Goal: Information Seeking & Learning: Learn about a topic

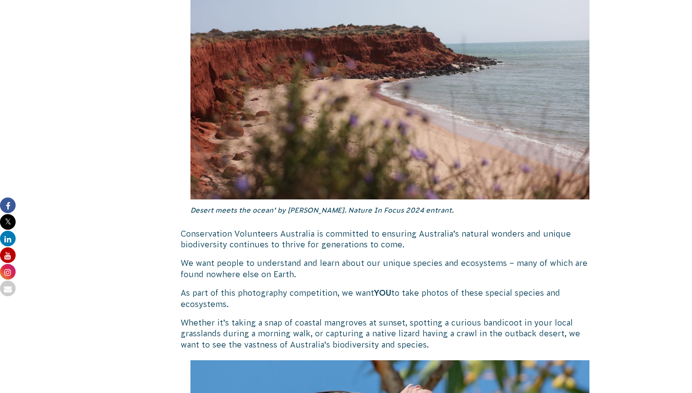
scroll to position [780, 0]
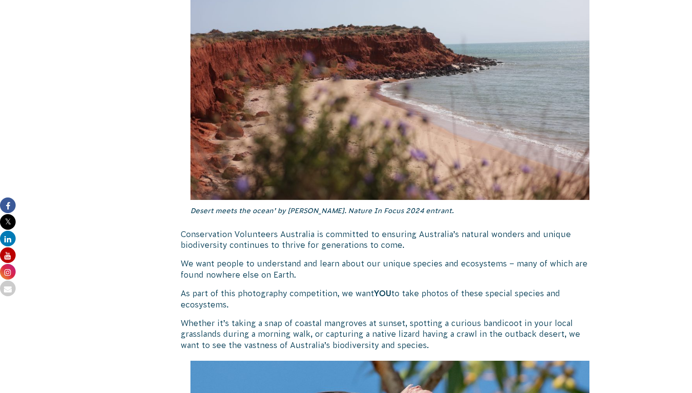
drag, startPoint x: 0, startPoint y: 0, endPoint x: 217, endPoint y: 221, distance: 309.5
click at [217, 221] on div "Desert meets the ocean’ by [PERSON_NAME]. Nature In Focus 2024 entrant." at bounding box center [390, 78] width 403 height 295
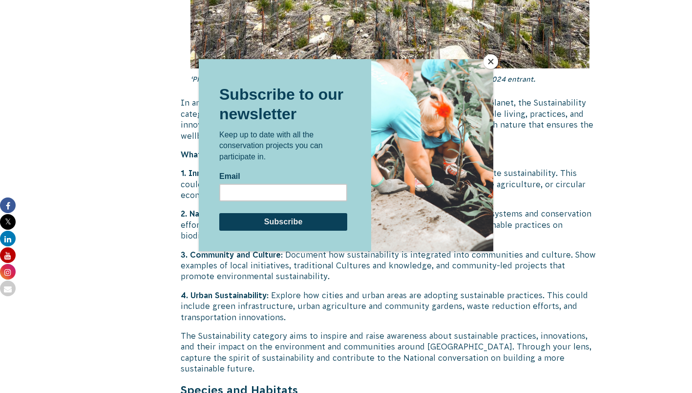
scroll to position [2497, 0]
click at [493, 62] on button "Close" at bounding box center [491, 61] width 15 height 15
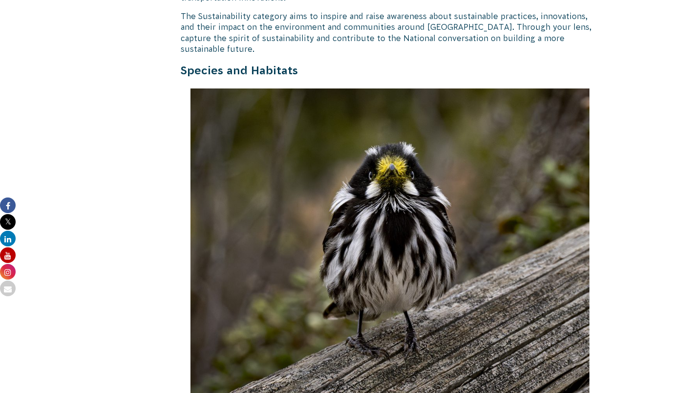
scroll to position [2858, 0]
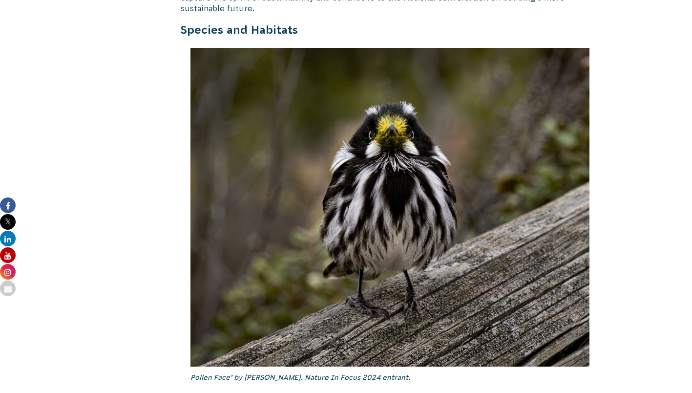
drag, startPoint x: 380, startPoint y: 224, endPoint x: 297, endPoint y: 268, distance: 93.8
click at [297, 268] on img at bounding box center [391, 207] width 400 height 319
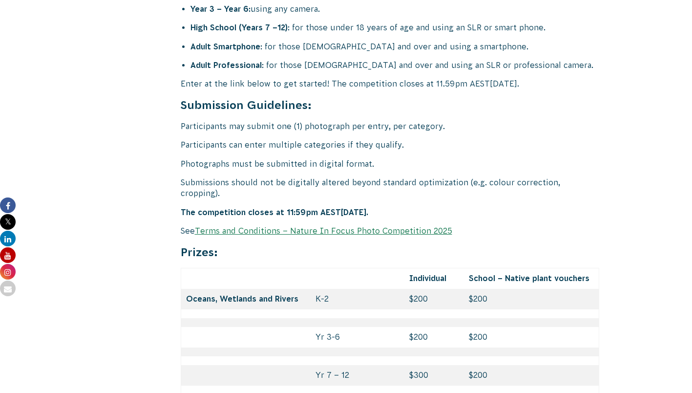
scroll to position [3986, 0]
drag, startPoint x: 304, startPoint y: 105, endPoint x: 305, endPoint y: 112, distance: 7.4
drag, startPoint x: 305, startPoint y: 112, endPoint x: 285, endPoint y: 105, distance: 21.0
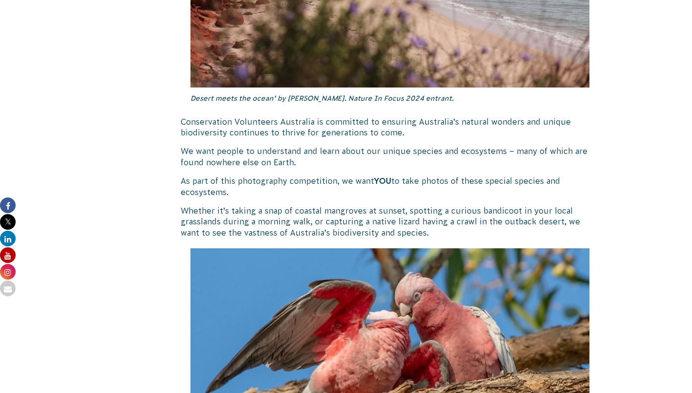
scroll to position [905, 0]
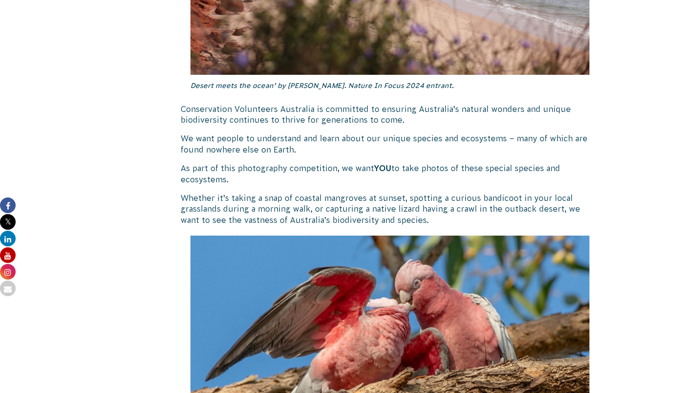
drag, startPoint x: 409, startPoint y: 161, endPoint x: 371, endPoint y: 188, distance: 46.9
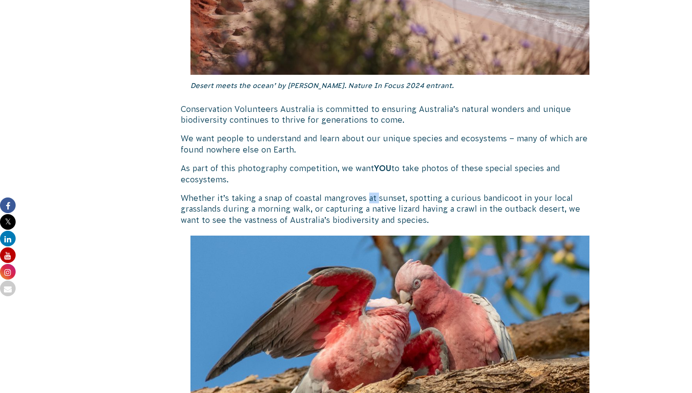
drag, startPoint x: 371, startPoint y: 188, endPoint x: 343, endPoint y: 214, distance: 38.7
click at [343, 214] on p "Whether it’s taking a snap of coastal mangroves at sunset, spotting a curious b…" at bounding box center [390, 208] width 419 height 33
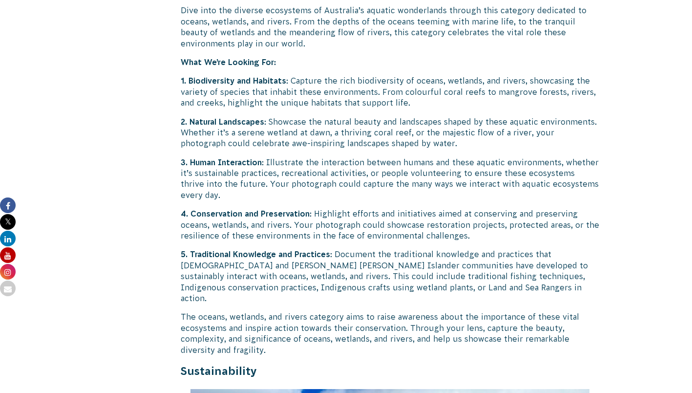
scroll to position [1878, 0]
click at [293, 227] on p "4. Conservation and Preservation : Highlight efforts and initiatives aimed at c…" at bounding box center [390, 224] width 419 height 33
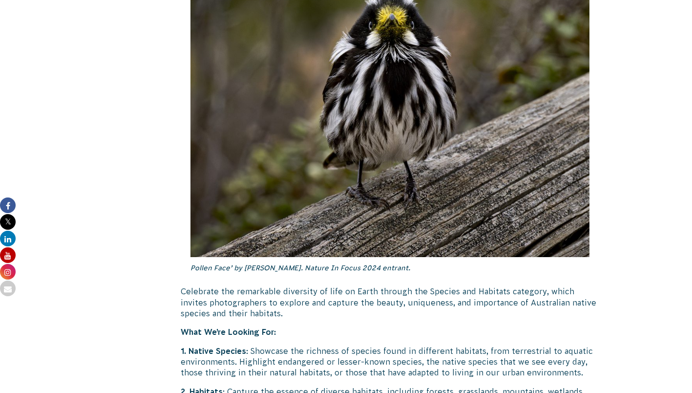
scroll to position [3036, 0]
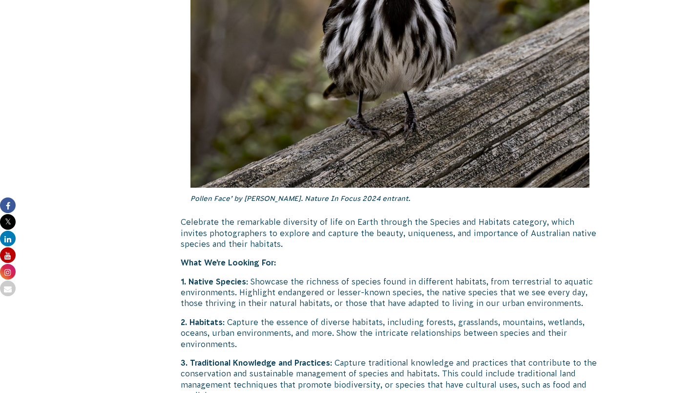
drag, startPoint x: 293, startPoint y: 222, endPoint x: 289, endPoint y: 226, distance: 6.2
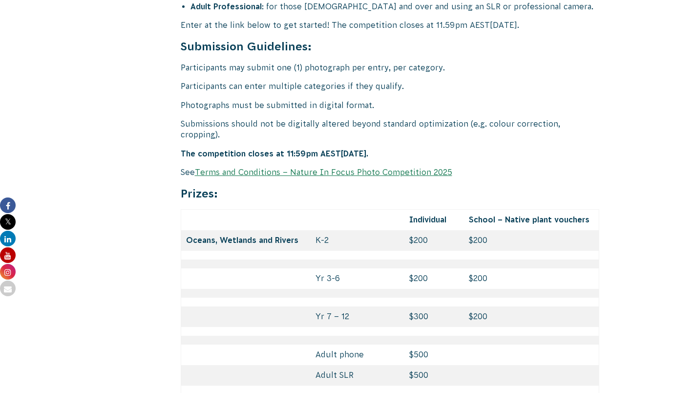
scroll to position [4046, 0]
click at [332, 80] on p "Participants can enter multiple categories if they qualify." at bounding box center [390, 85] width 419 height 11
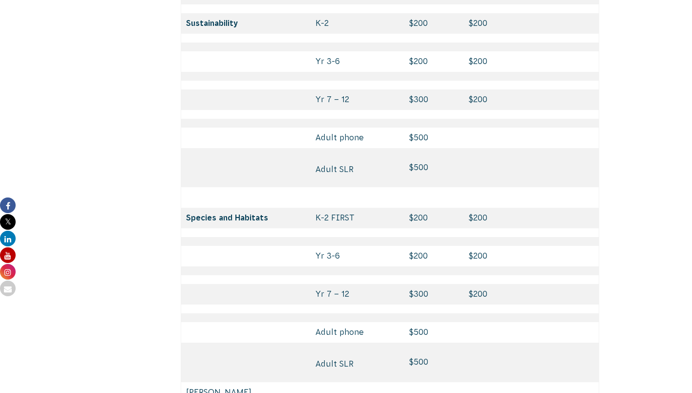
scroll to position [4435, 0]
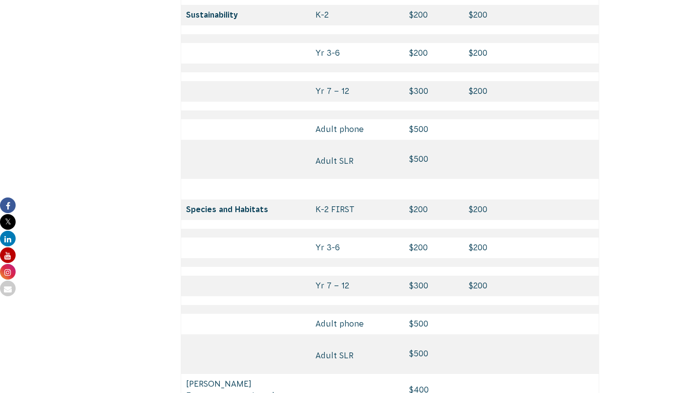
click at [257, 199] on td "Species and Habitats" at bounding box center [246, 209] width 130 height 21
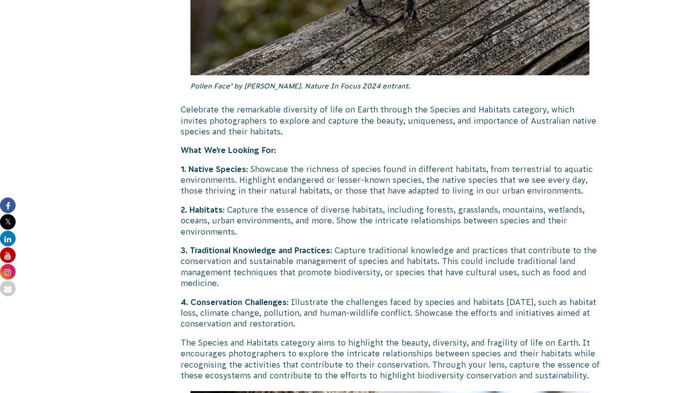
scroll to position [3140, 0]
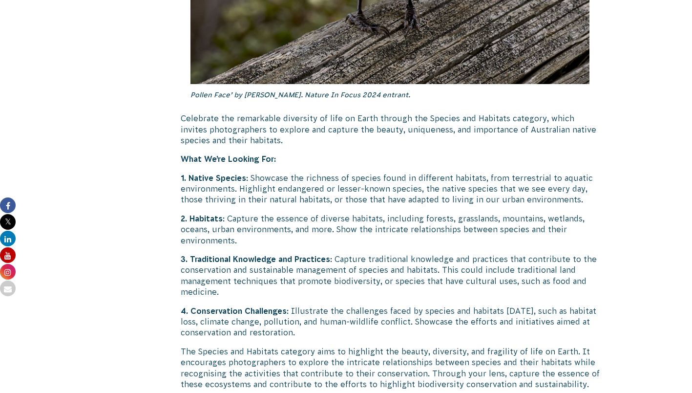
drag, startPoint x: 257, startPoint y: 156, endPoint x: 263, endPoint y: 205, distance: 49.2
click at [263, 213] on p "2. Habitats : Capture the essence of diverse habitats, including forests, grass…" at bounding box center [390, 229] width 419 height 33
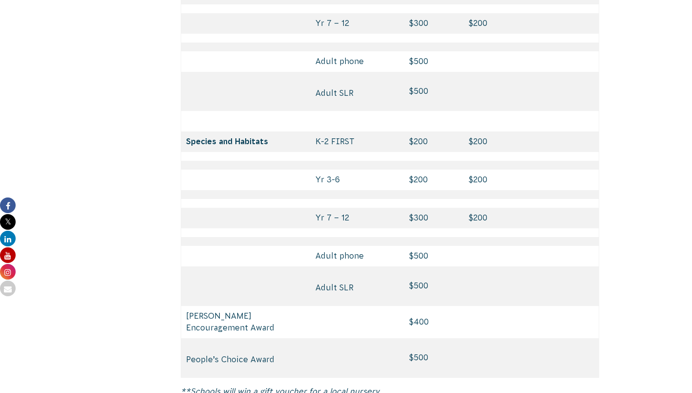
scroll to position [4502, 0]
click at [292, 338] on td "People’s Choice Award" at bounding box center [246, 358] width 130 height 40
click at [279, 338] on td "People’s Choice Award" at bounding box center [246, 358] width 130 height 40
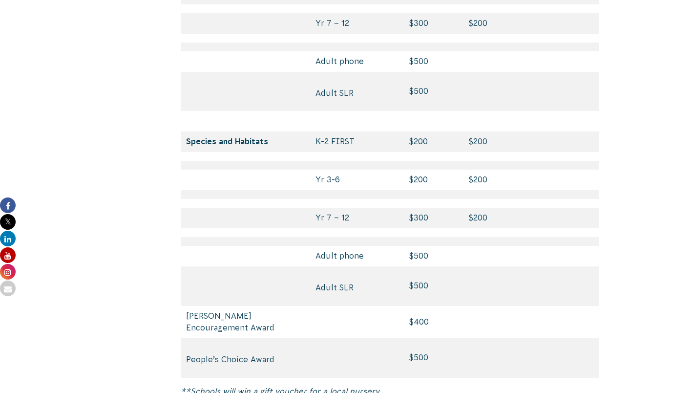
click at [328, 306] on td at bounding box center [358, 322] width 94 height 32
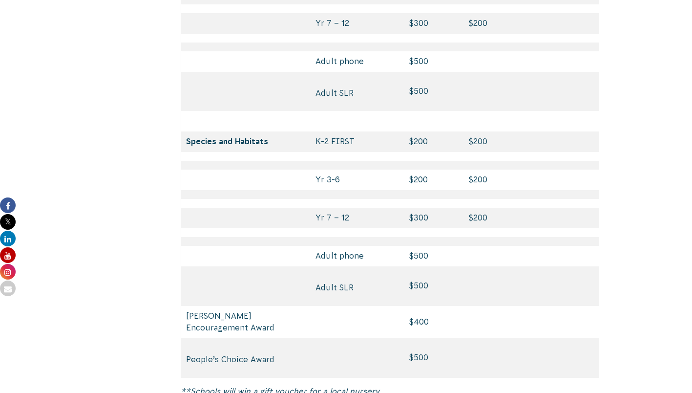
click at [318, 306] on td at bounding box center [358, 322] width 94 height 32
click at [319, 266] on td "Adult SLR" at bounding box center [358, 285] width 94 height 39
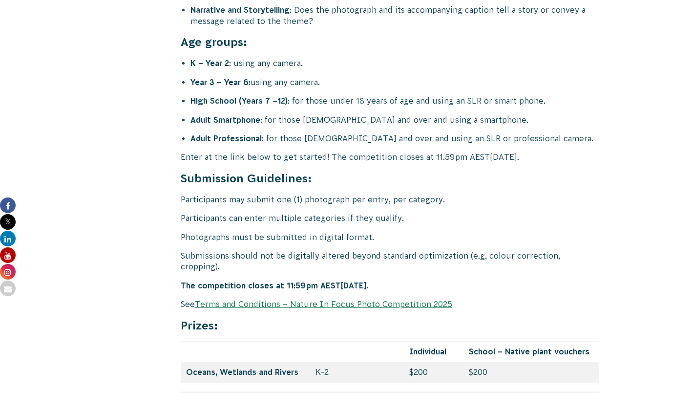
drag, startPoint x: 319, startPoint y: 236, endPoint x: 264, endPoint y: 203, distance: 64.0
click at [264, 232] on p "Photographs must be submitted in digital format." at bounding box center [390, 237] width 419 height 11
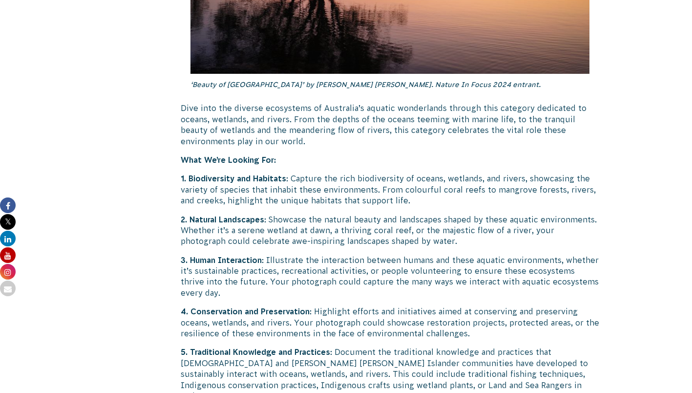
scroll to position [1797, 0]
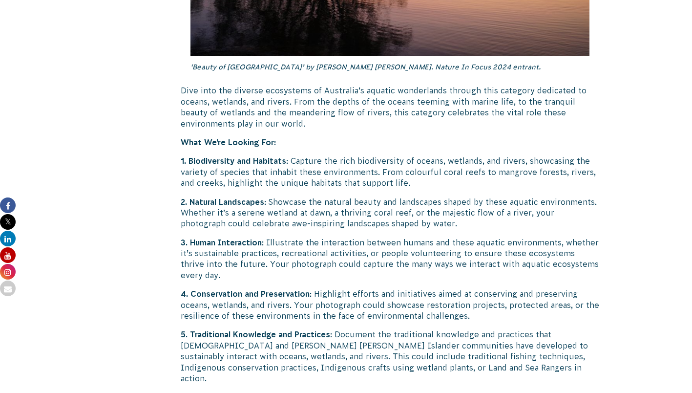
click at [278, 251] on p "3. Human Interaction : Illustrate the interaction between humans and these aqua…" at bounding box center [390, 259] width 419 height 44
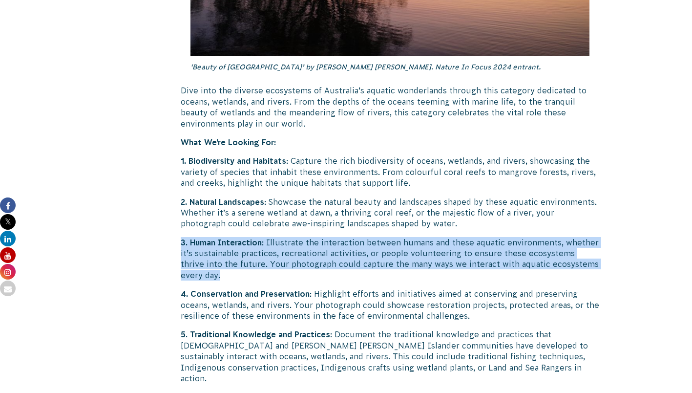
drag, startPoint x: 278, startPoint y: 251, endPoint x: 239, endPoint y: 227, distance: 45.7
click at [239, 238] on strong "3. Human Interaction" at bounding box center [221, 242] width 81 height 9
drag, startPoint x: 239, startPoint y: 227, endPoint x: 335, endPoint y: 242, distance: 97.0
click at [335, 242] on p "3. Human Interaction : Illustrate the interaction between humans and these aqua…" at bounding box center [390, 259] width 419 height 44
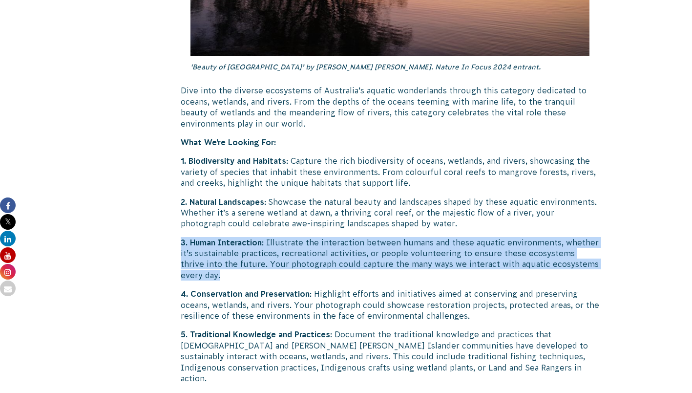
click at [335, 242] on p "3. Human Interaction : Illustrate the interaction between humans and these aqua…" at bounding box center [390, 259] width 419 height 44
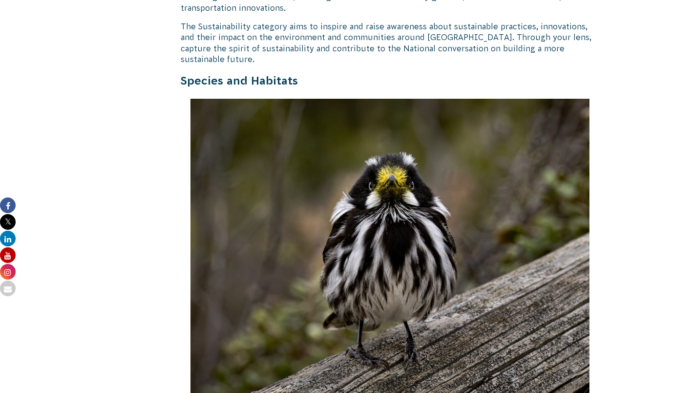
scroll to position [2773, 0]
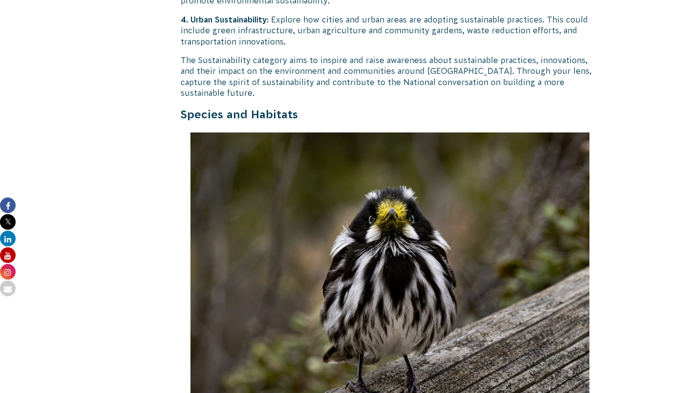
click at [307, 292] on img at bounding box center [391, 291] width 400 height 319
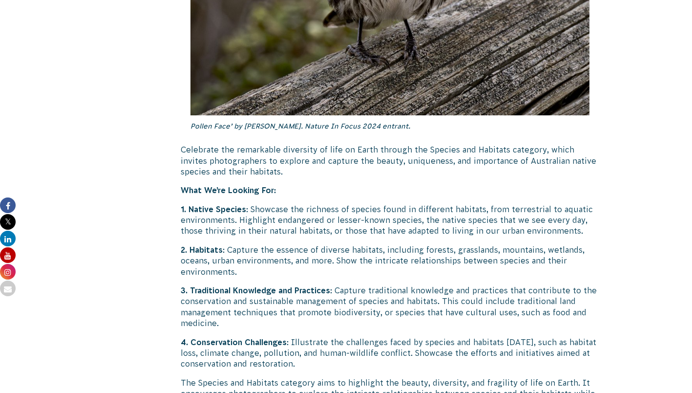
scroll to position [3108, 0]
click at [355, 245] on p "2. Habitats : Capture the essence of diverse habitats, including forests, grass…" at bounding box center [390, 261] width 419 height 33
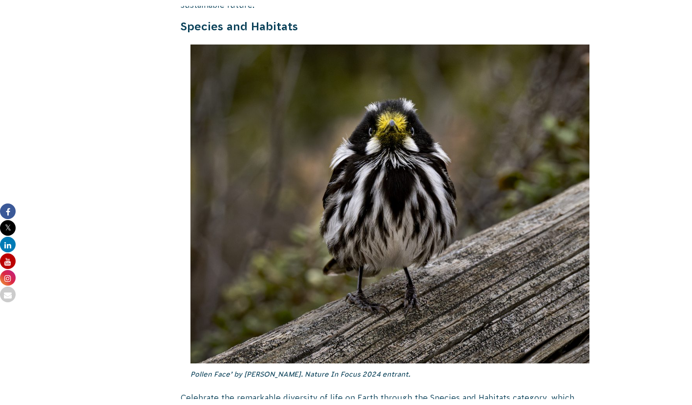
scroll to position [2866, 0]
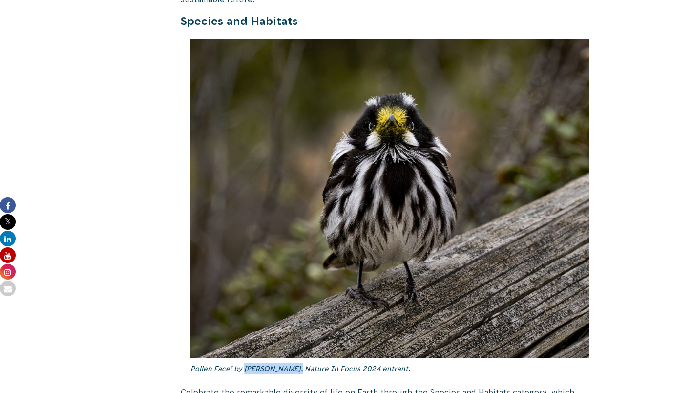
drag, startPoint x: 244, startPoint y: 336, endPoint x: 295, endPoint y: 337, distance: 51.3
click at [295, 364] on em "Pollen Face’ by [PERSON_NAME]. Nature In Focus 2024 entrant." at bounding box center [301, 368] width 220 height 8
copy em "[PERSON_NAME]"
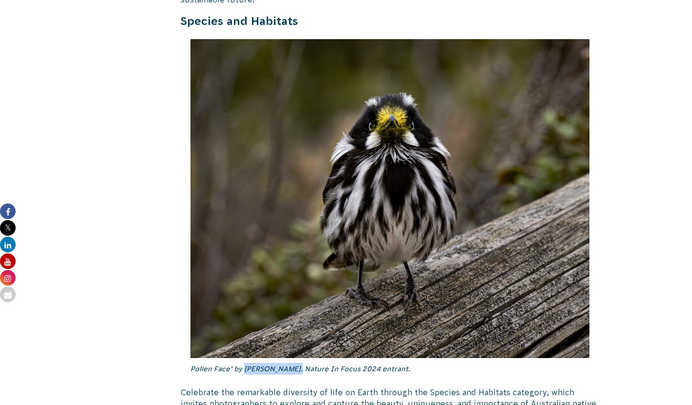
click at [388, 245] on img at bounding box center [391, 198] width 400 height 319
click at [320, 364] on em "Pollen Face’ by [PERSON_NAME]. Nature In Focus 2024 entrant." at bounding box center [301, 368] width 220 height 8
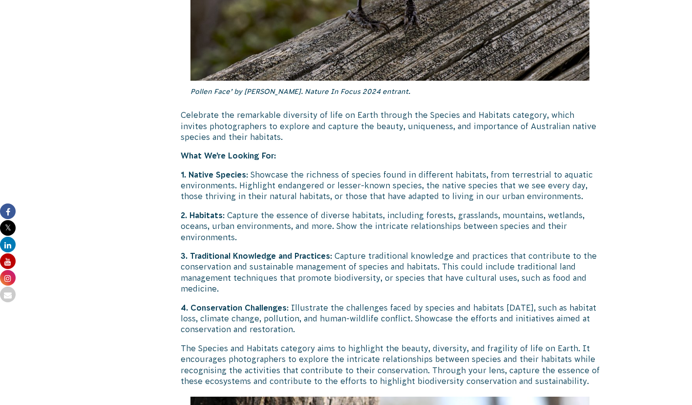
scroll to position [3143, 0]
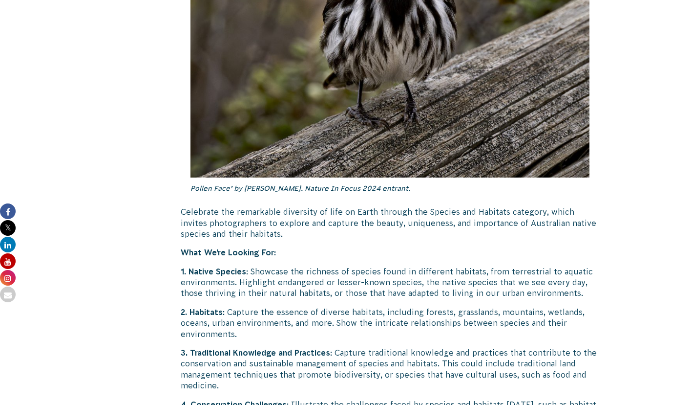
scroll to position [3032, 0]
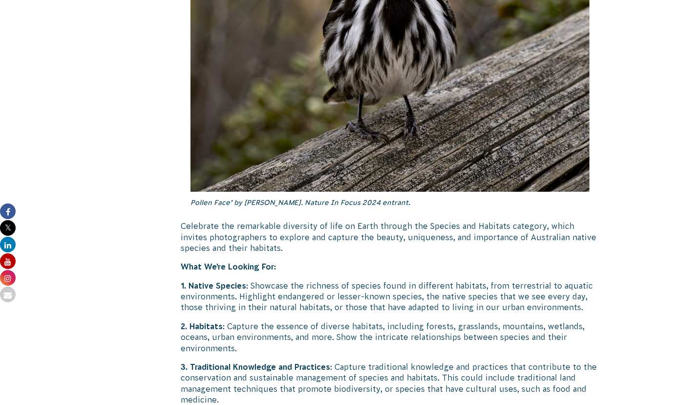
click at [378, 220] on p "Celebrate the remarkable diversity of life on Earth through the Species and Hab…" at bounding box center [390, 236] width 419 height 33
click at [336, 220] on p "Celebrate the remarkable diversity of life on Earth through the Species and Hab…" at bounding box center [390, 236] width 419 height 33
click at [330, 280] on p "1. Native Species : Showcase the richness of species found in different habitat…" at bounding box center [390, 296] width 419 height 33
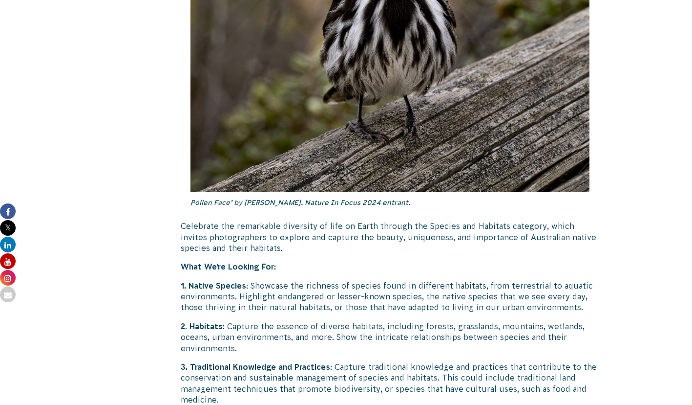
drag, startPoint x: 404, startPoint y: 173, endPoint x: 323, endPoint y: 173, distance: 80.6
click at [323, 192] on p "Pollen Face’ by [PERSON_NAME]. Nature In Focus 2024 entrant." at bounding box center [391, 202] width 400 height 21
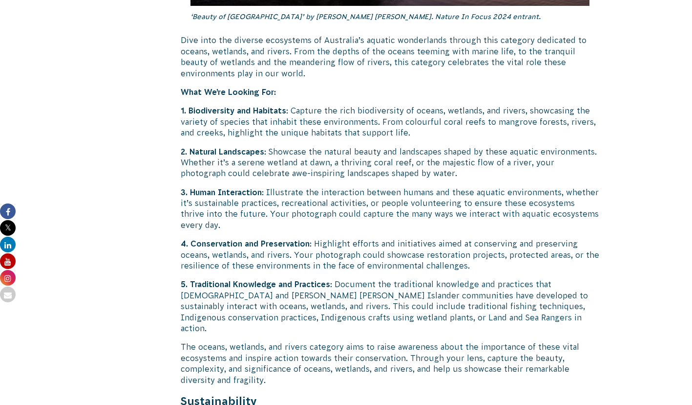
scroll to position [1848, 0]
